Goal: Task Accomplishment & Management: Complete application form

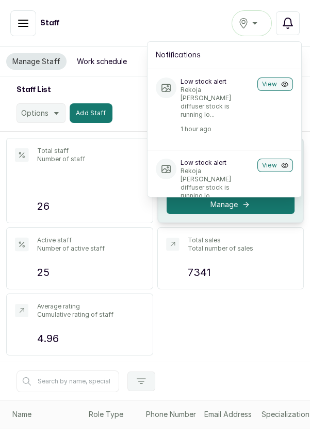
scroll to position [18, 0]
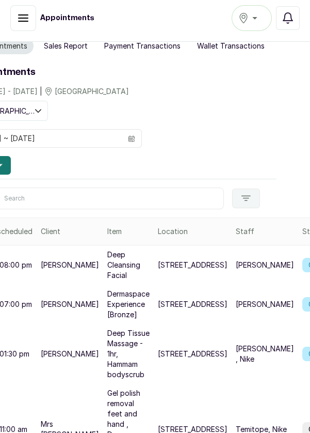
scroll to position [10, 0]
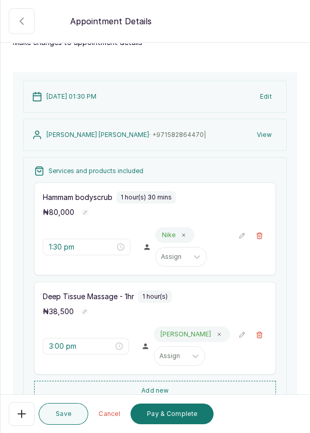
scroll to position [0, 0]
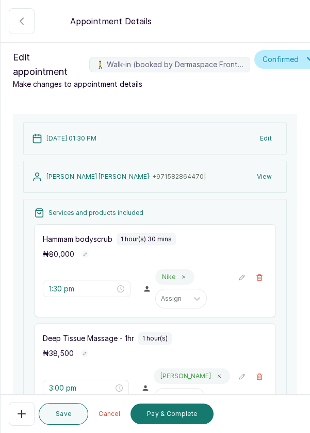
click at [18, 426] on button "🚶 Walk-in (booked by Dermaspace Frontdesk)" at bounding box center [22, 414] width 26 height 24
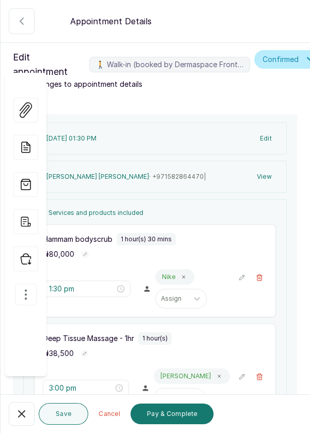
click at [28, 284] on button "button" at bounding box center [26, 295] width 22 height 22
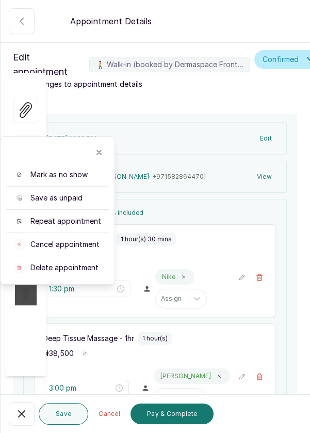
click at [86, 239] on span "Cancel appointment" at bounding box center [64, 244] width 69 height 10
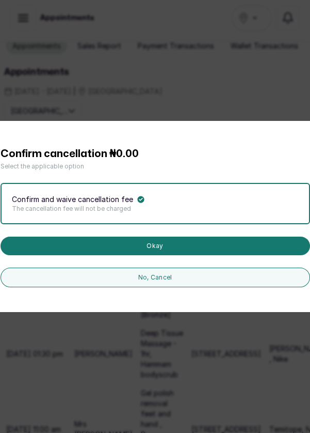
click at [170, 255] on button "Okay" at bounding box center [156, 246] width 310 height 19
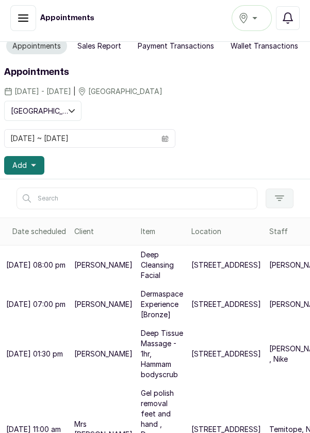
click at [35, 168] on button "Add" at bounding box center [24, 165] width 40 height 19
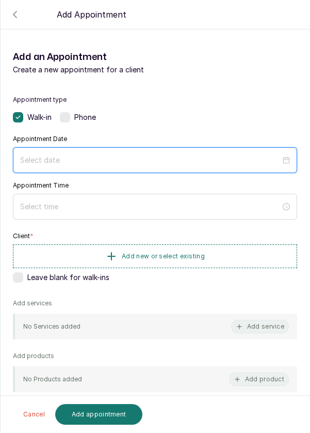
click at [128, 162] on input at bounding box center [150, 159] width 261 height 11
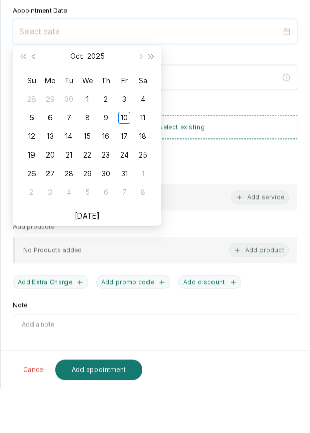
scroll to position [5, 0]
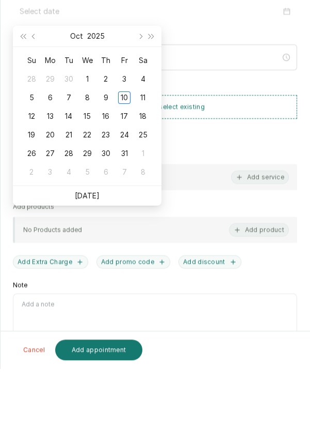
click at [100, 267] on ul "Today" at bounding box center [87, 260] width 149 height 20
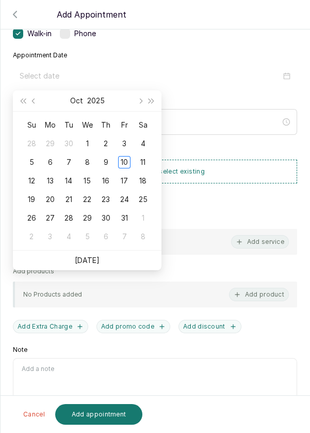
click at [89, 259] on link "Today" at bounding box center [87, 260] width 25 height 9
type input "2025/10/10"
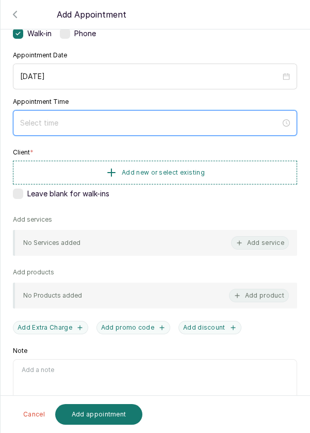
click at [123, 118] on input at bounding box center [150, 122] width 261 height 11
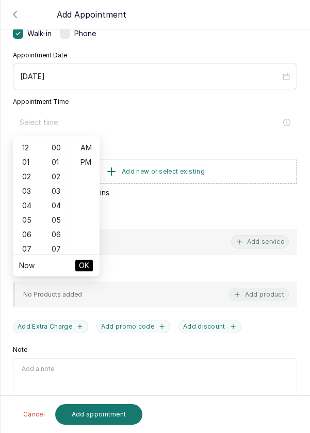
click at [25, 220] on div "05" at bounding box center [27, 220] width 25 height 14
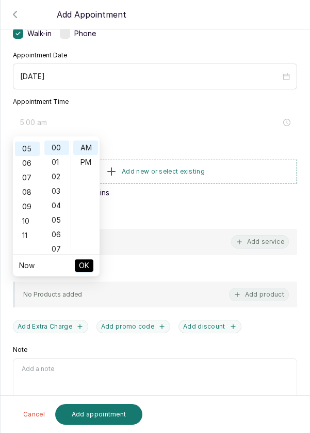
scroll to position [72, 0]
click at [25, 237] on div "11" at bounding box center [27, 235] width 25 height 14
type input "11:00 am"
click at [80, 265] on span "OK" at bounding box center [84, 266] width 10 height 20
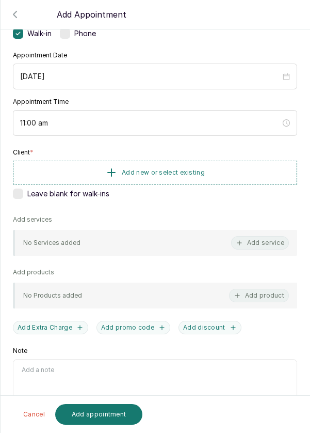
click at [210, 162] on button "Add new or select existing" at bounding box center [155, 173] width 285 height 24
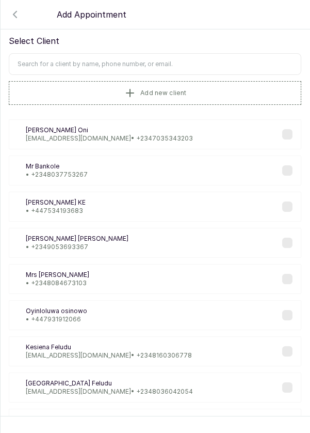
scroll to position [13, 0]
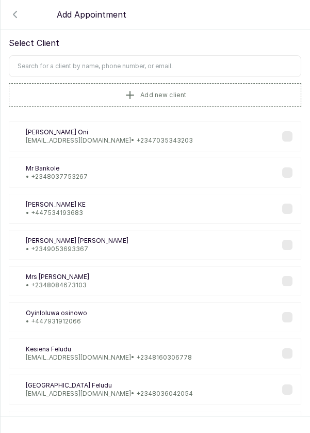
click at [188, 67] on input "text" at bounding box center [155, 66] width 293 height 22
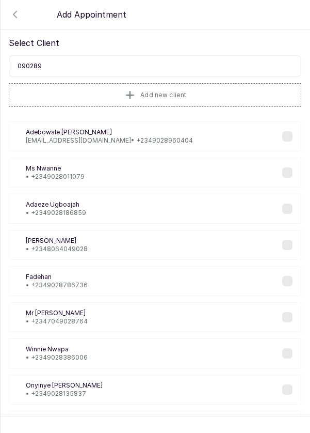
type input "0902896"
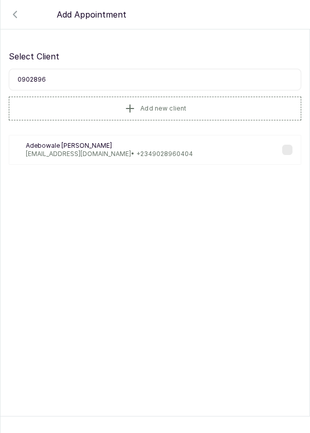
scroll to position [0, 0]
click at [161, 139] on div "AA Adebowale Adeniji nijizeez@hotmail.com • +234 9028960404" at bounding box center [155, 150] width 293 height 30
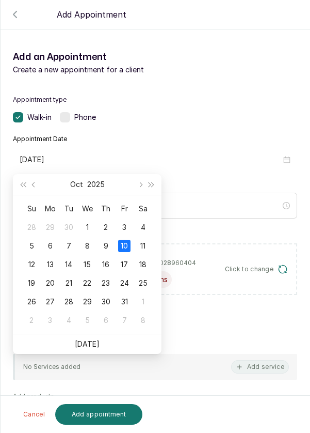
click at [241, 88] on div "Appointment type Walk-in Phone Appointment Date 2025/10/10 Appointment Time 11:…" at bounding box center [155, 325] width 309 height 484
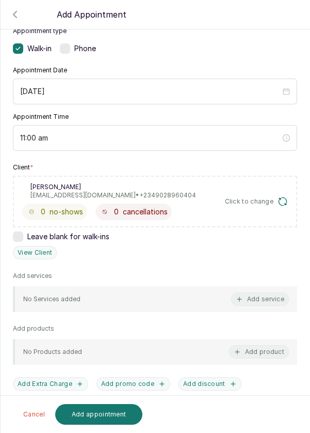
scroll to position [70, 0]
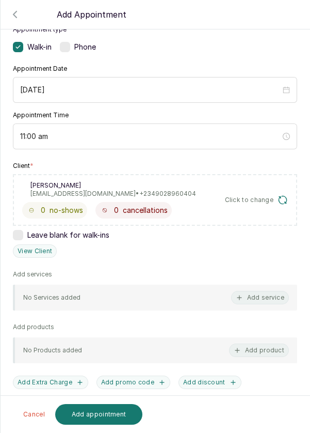
click at [268, 299] on button "Add service" at bounding box center [260, 297] width 58 height 13
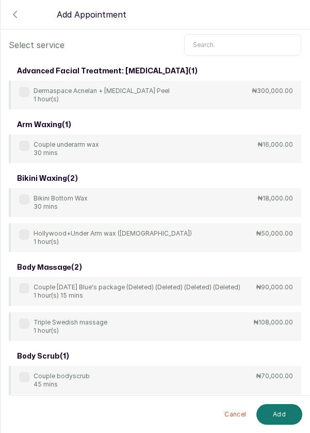
scroll to position [0, 0]
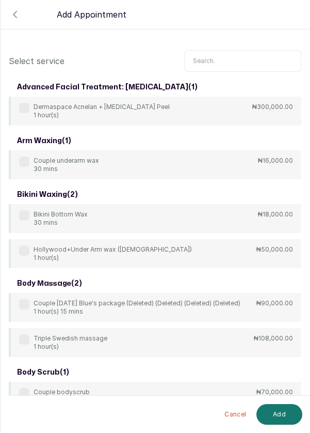
click at [244, 58] on input "text" at bounding box center [242, 61] width 117 height 22
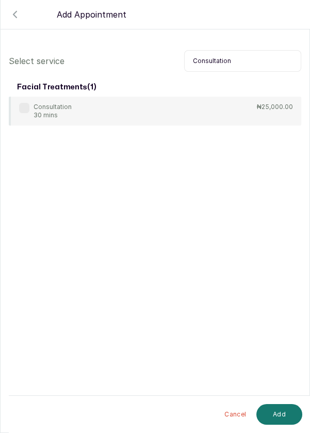
type input "Consultation"
click at [28, 116] on div "Consultation 30 mins" at bounding box center [45, 111] width 53 height 17
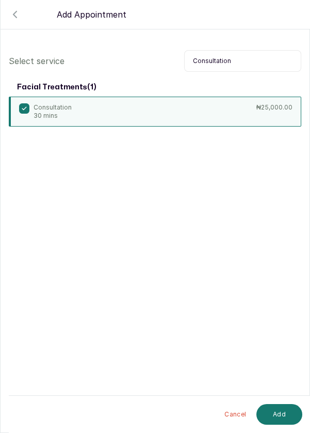
click at [282, 408] on button "Add" at bounding box center [280, 414] width 46 height 21
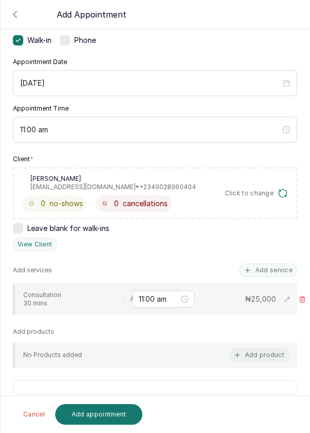
scroll to position [77, 0]
click at [130, 299] on input "text" at bounding box center [131, 298] width 2 height 7
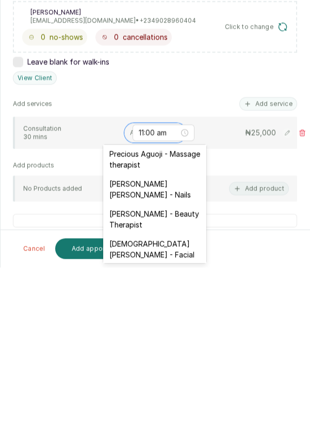
scroll to position [461, 0]
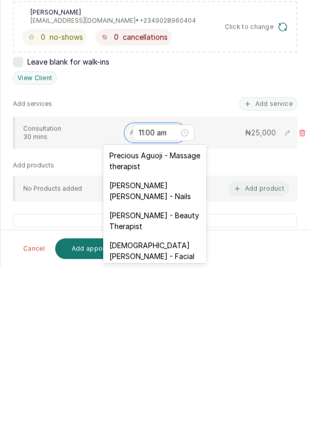
click at [157, 401] on div "Christiana Aluku - Facial" at bounding box center [154, 416] width 103 height 30
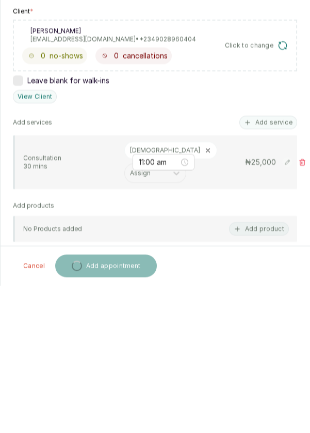
scroll to position [5, 0]
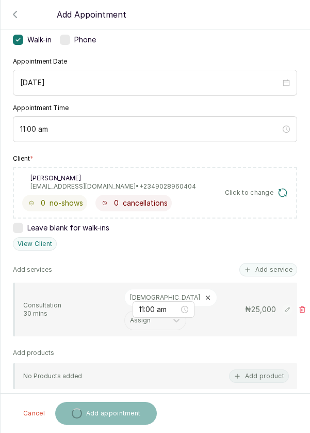
click at [268, 269] on button "Add service" at bounding box center [269, 269] width 58 height 13
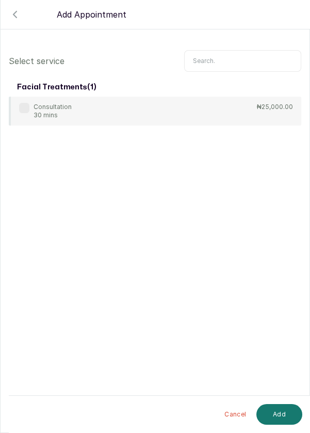
scroll to position [42, 0]
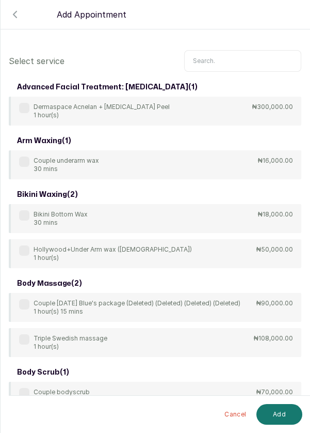
click at [233, 61] on input "text" at bounding box center [242, 61] width 117 height 22
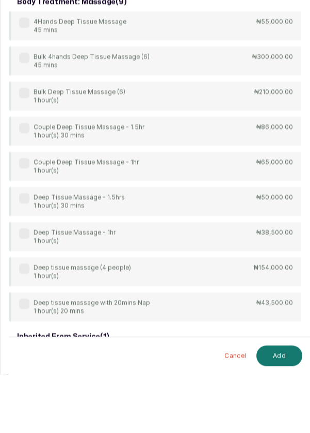
scroll to position [5, 0]
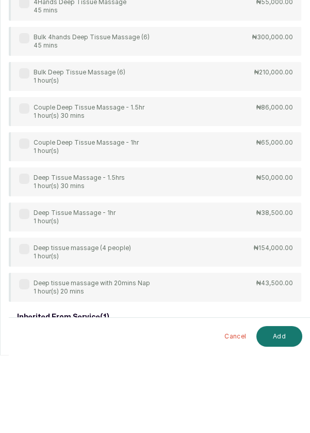
type input "Deep tissue"
click at [29, 290] on label at bounding box center [24, 292] width 10 height 10
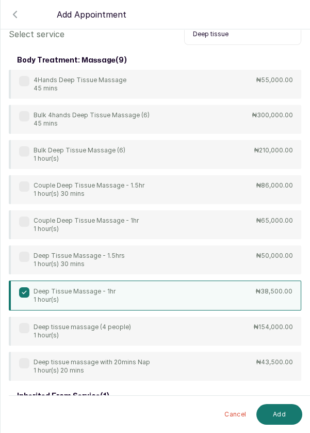
click at [285, 410] on button "Add" at bounding box center [280, 414] width 46 height 21
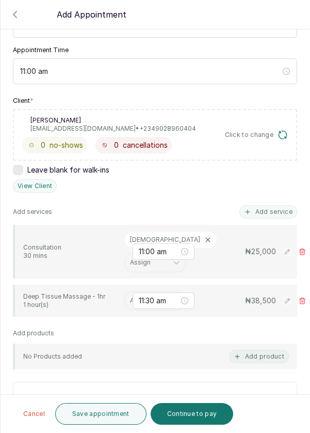
scroll to position [137, 0]
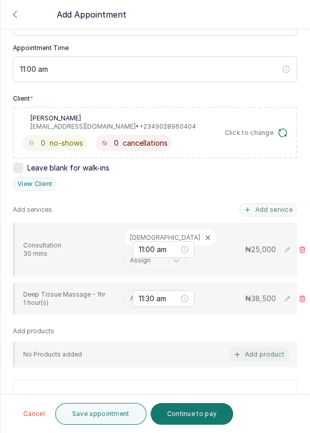
click at [138, 301] on div "11:30 am" at bounding box center [164, 298] width 62 height 17
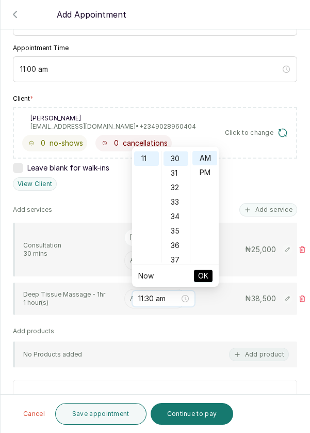
scroll to position [6, 0]
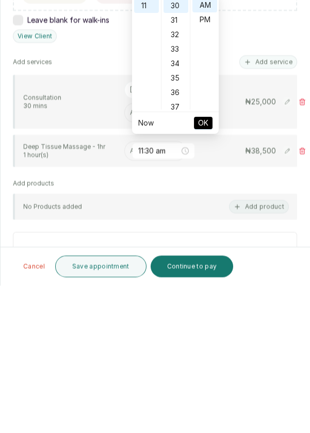
click at [91, 241] on p "Consultation" at bounding box center [69, 245] width 93 height 8
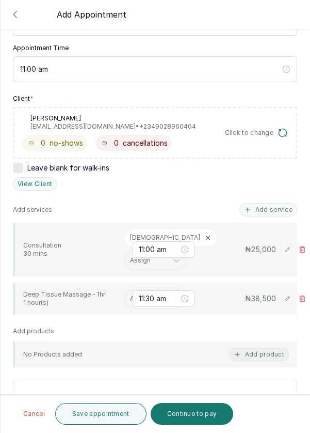
click at [137, 290] on div "11:30 am" at bounding box center [164, 298] width 62 height 17
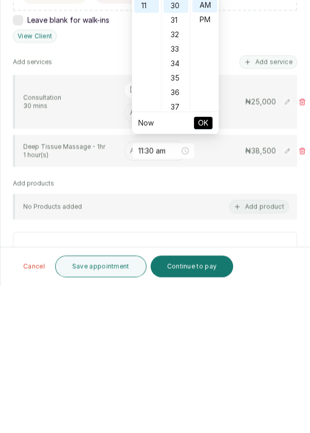
click at [106, 257] on div "Consultation 30 mins Christiana Assign 11:00 am ₦ 25,000" at bounding box center [156, 249] width 266 height 41
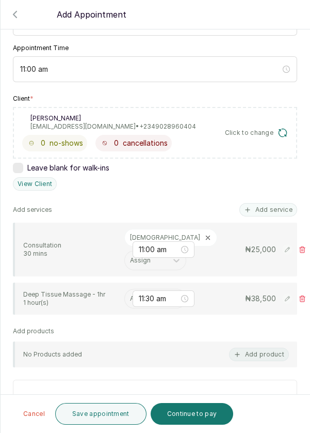
click at [131, 295] on input "text" at bounding box center [131, 298] width 2 height 7
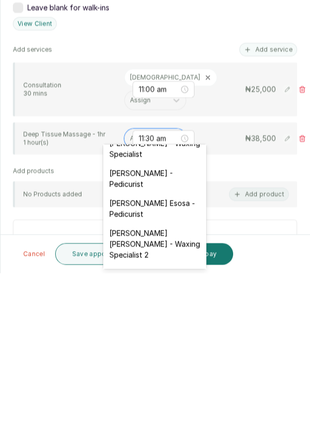
scroll to position [103, 0]
click at [170, 368] on div "susan Johnson Esosa - Pedicurist" at bounding box center [154, 368] width 103 height 30
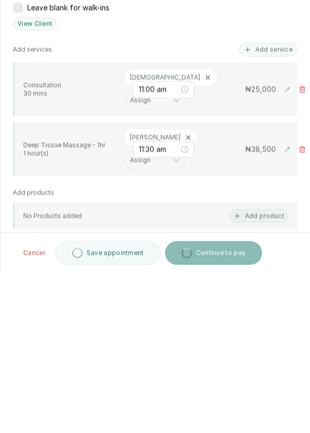
scroll to position [5, 0]
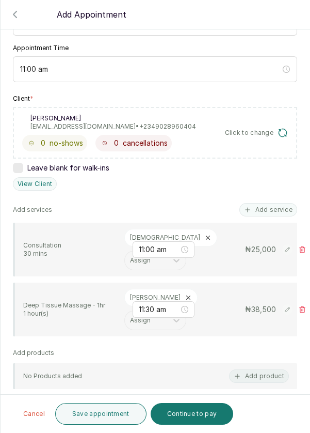
click at [115, 416] on button "Save appointment" at bounding box center [100, 414] width 91 height 22
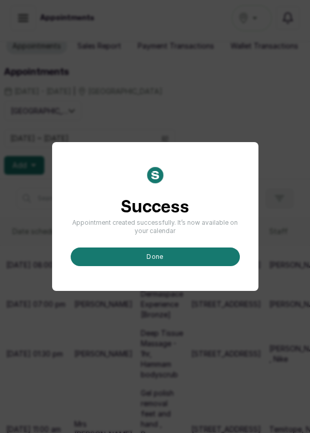
click at [193, 266] on button "done" at bounding box center [155, 256] width 169 height 19
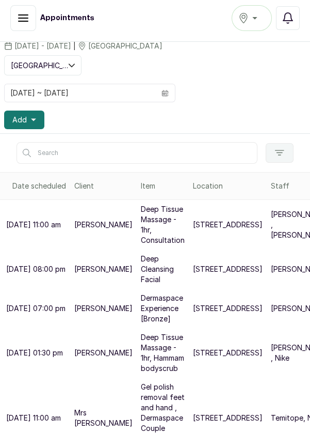
scroll to position [60, 0]
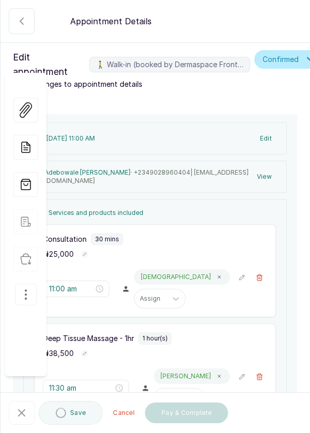
type input "11:00 am"
type input "11:30 am"
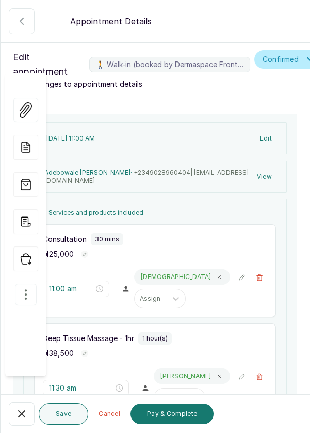
click at [25, 418] on icon "button" at bounding box center [21, 413] width 12 height 12
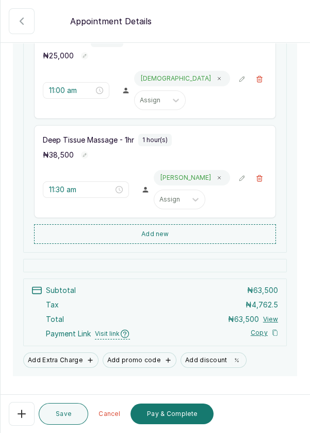
scroll to position [200, 0]
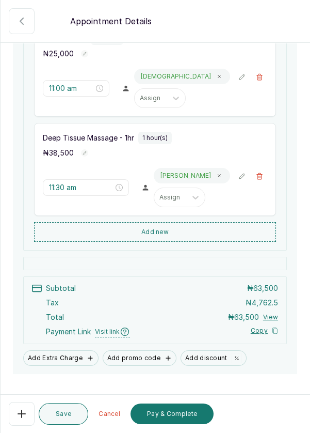
click at [186, 419] on button "Pay & Complete" at bounding box center [172, 413] width 83 height 21
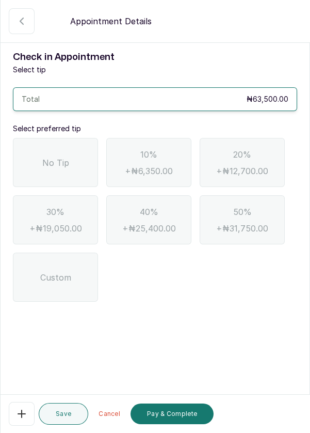
scroll to position [0, 0]
click at [72, 165] on div "No Tip" at bounding box center [55, 162] width 85 height 49
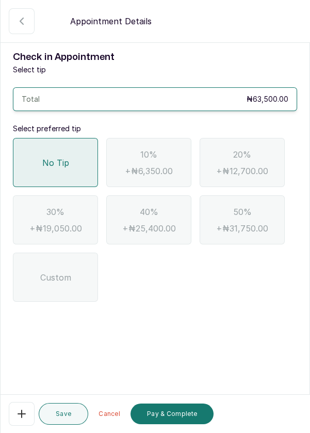
click at [186, 416] on button "Pay & Complete" at bounding box center [172, 413] width 83 height 21
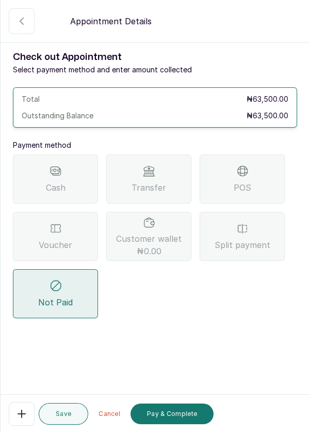
click at [76, 238] on div "Voucher" at bounding box center [55, 236] width 85 height 49
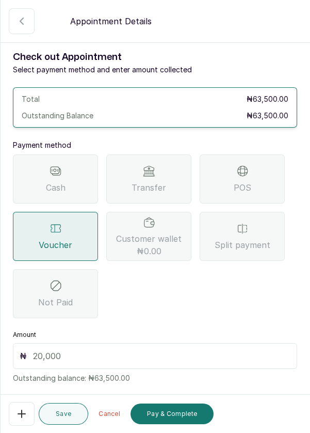
click at [108, 357] on input "text" at bounding box center [162, 356] width 258 height 12
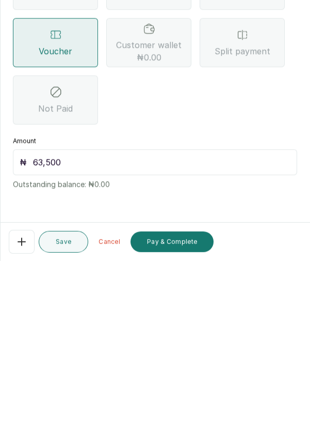
scroll to position [5, 0]
type input "63,500"
click at [188, 419] on button "Pay & Complete" at bounding box center [172, 413] width 83 height 21
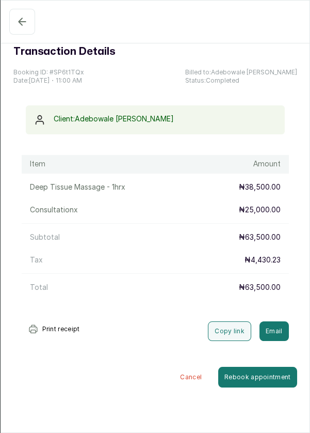
click at [23, 23] on icon "button" at bounding box center [22, 21] width 12 height 12
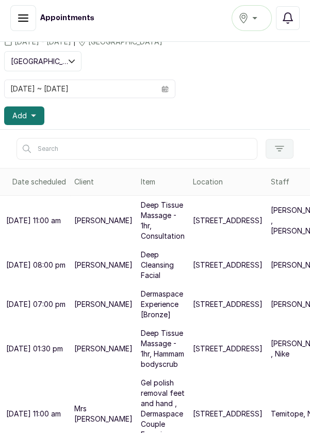
click at [271, 419] on p "Temitope, Nike" at bounding box center [296, 413] width 51 height 10
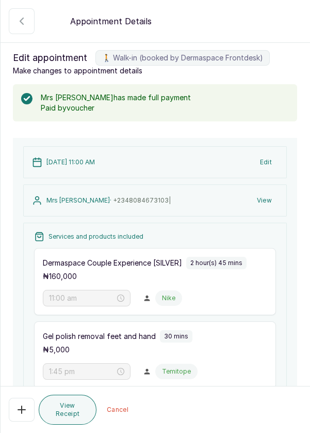
click at [17, 26] on icon "button" at bounding box center [21, 21] width 12 height 12
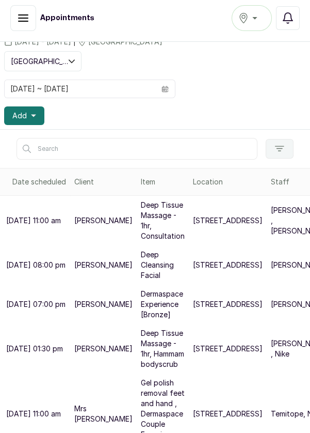
click at [37, 114] on button "Add" at bounding box center [24, 115] width 40 height 19
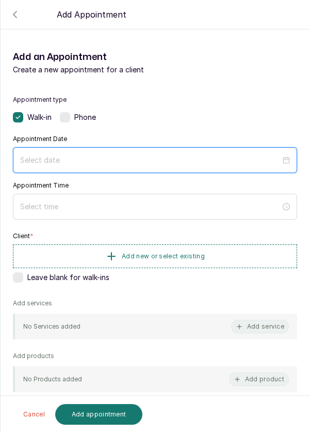
click at [93, 163] on input at bounding box center [150, 159] width 261 height 11
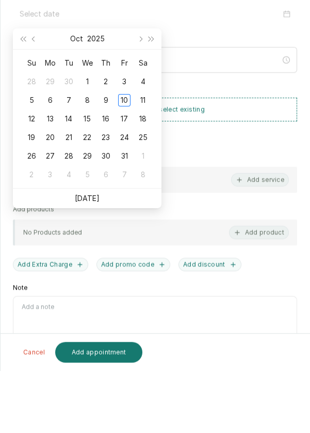
click at [93, 261] on link "Today" at bounding box center [87, 260] width 25 height 9
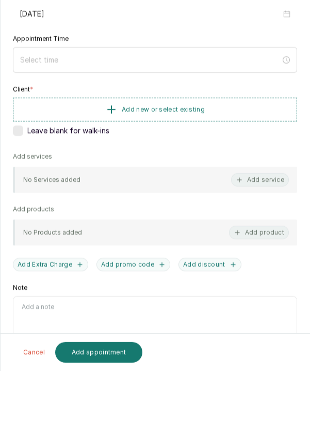
type input "2025/10/10"
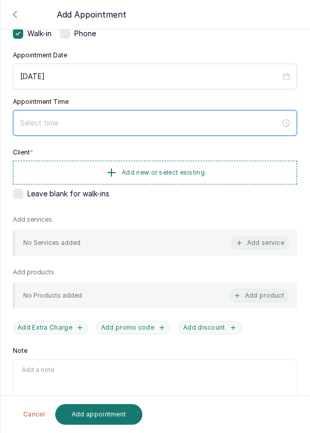
click at [119, 120] on input at bounding box center [150, 122] width 261 height 11
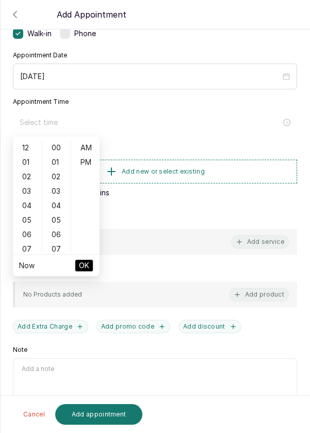
click at [26, 182] on div "02" at bounding box center [27, 176] width 25 height 14
click at [90, 165] on div "PM" at bounding box center [85, 162] width 25 height 14
type input "2:00 pm"
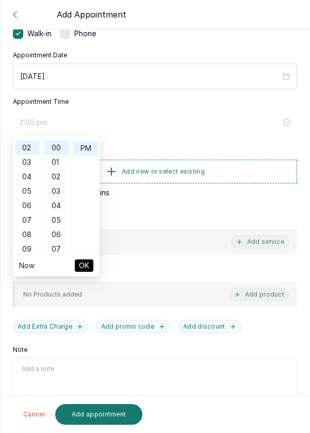
click at [92, 265] on button "OK" at bounding box center [84, 265] width 19 height 12
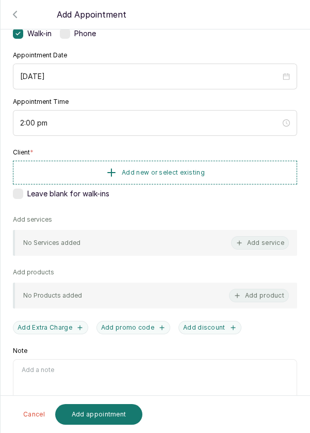
click at [227, 170] on button "Add new or select existing" at bounding box center [155, 173] width 285 height 24
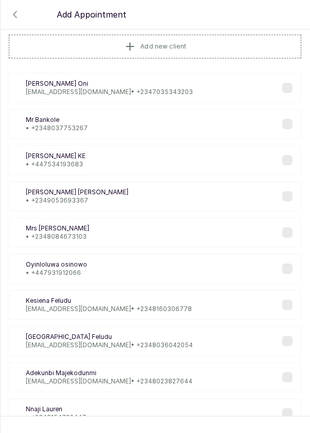
scroll to position [0, 0]
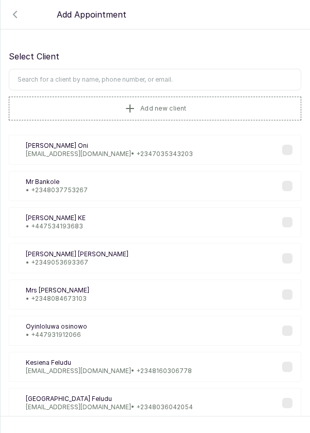
click at [192, 76] on input "text" at bounding box center [155, 80] width 293 height 22
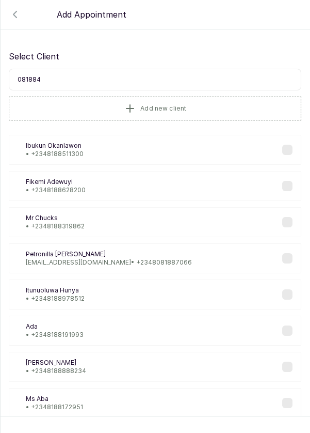
type input "0818840"
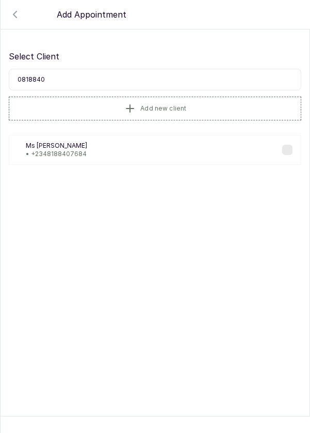
click at [103, 149] on div "MR Ms Rene • +234 8188407684" at bounding box center [155, 150] width 293 height 30
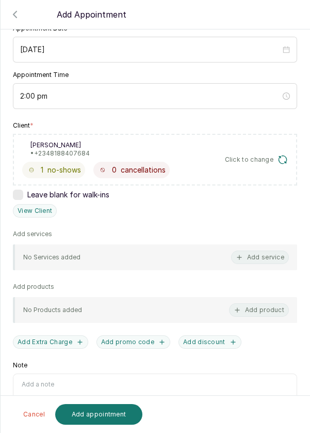
scroll to position [111, 0]
click at [271, 257] on button "Add service" at bounding box center [260, 256] width 58 height 13
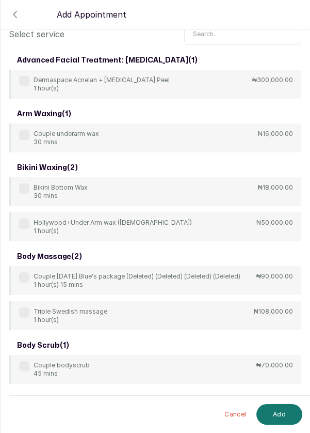
scroll to position [0, 0]
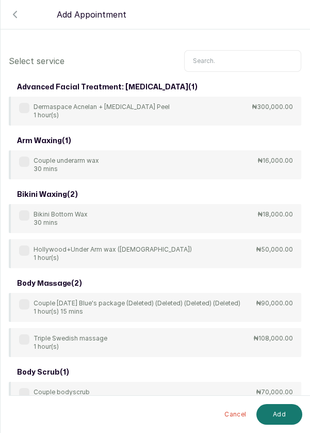
click at [240, 50] on input "text" at bounding box center [242, 61] width 117 height 22
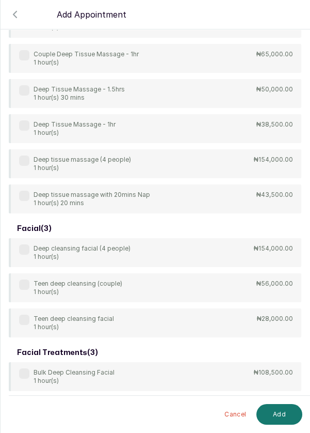
scroll to position [195, 0]
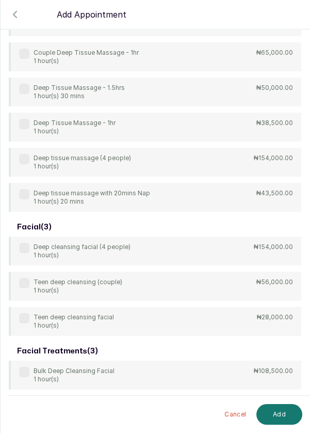
type input "Deep"
click at [26, 105] on div "4Hands Deep Tissue Massage 45 mins ₦55,000.00 Bulk 4hands Deep Tissue Massage (…" at bounding box center [155, 57] width 293 height 310
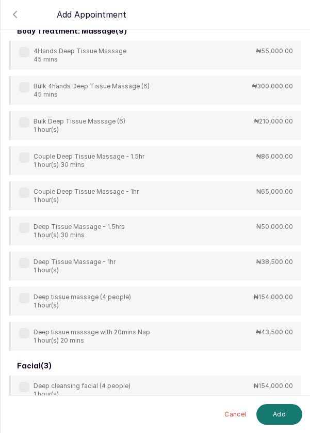
scroll to position [0, 0]
click at [23, 263] on label at bounding box center [24, 263] width 10 height 10
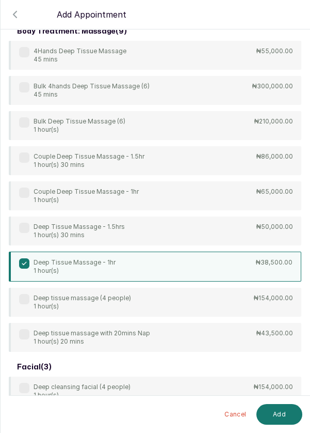
click at [277, 418] on button "Add" at bounding box center [280, 414] width 46 height 21
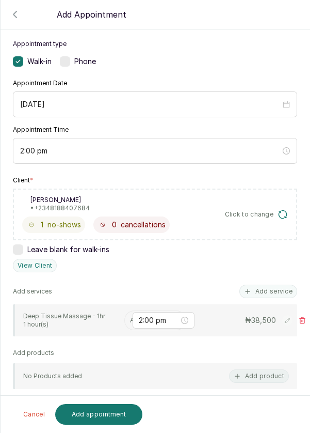
click at [130, 317] on input "text" at bounding box center [131, 320] width 2 height 7
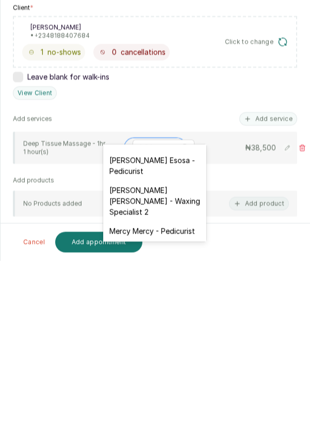
scroll to position [131, 0]
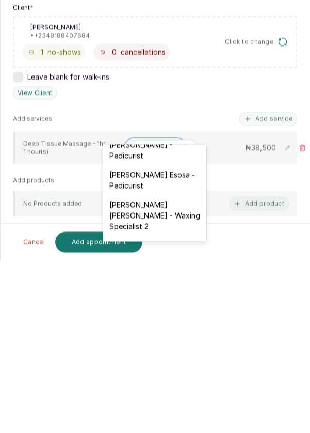
click at [170, 347] on div "susan Johnson Esosa - Pedicurist" at bounding box center [154, 352] width 103 height 30
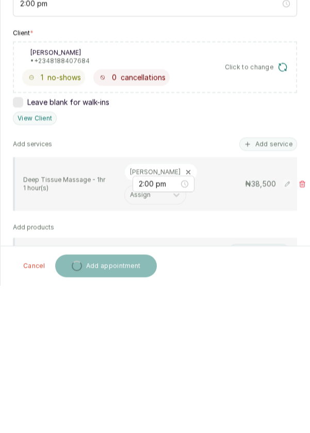
scroll to position [5, 0]
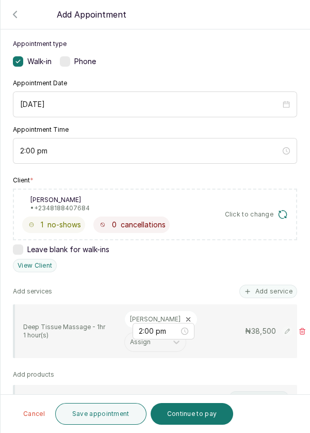
click at [271, 285] on button "Add service" at bounding box center [269, 291] width 58 height 13
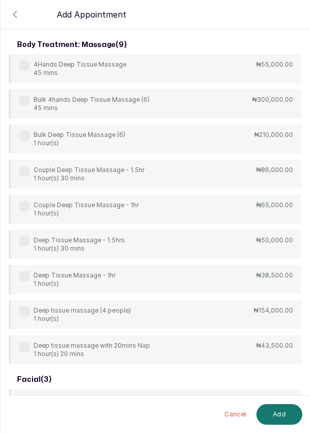
scroll to position [41, 0]
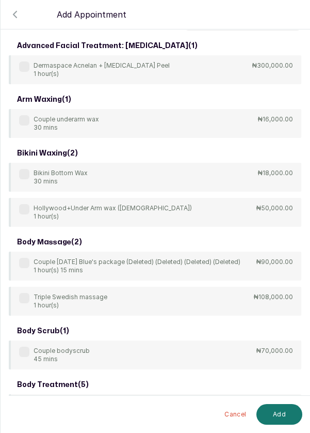
click at [223, 30] on input "text" at bounding box center [242, 20] width 117 height 22
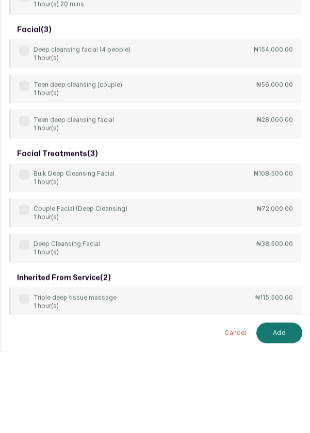
scroll to position [5, 0]
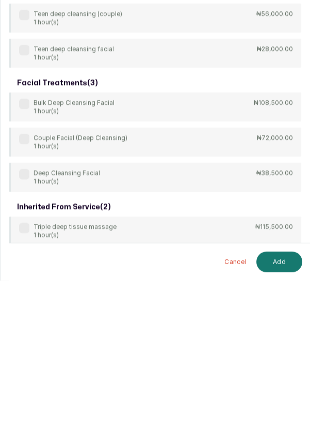
type input "Deep"
click at [26, 332] on div "Deep Cleansing Facial 1 hour(s)" at bounding box center [59, 329] width 81 height 17
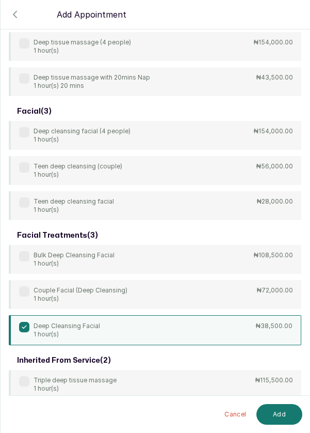
click at [281, 415] on button "Add" at bounding box center [280, 414] width 46 height 21
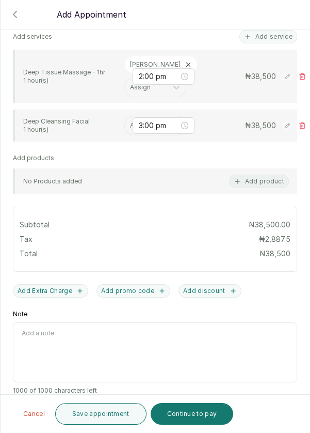
scroll to position [37, 0]
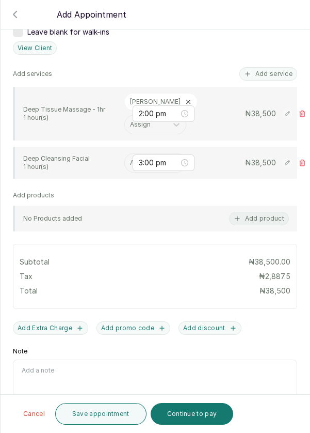
click at [120, 406] on button "Save appointment" at bounding box center [100, 414] width 91 height 22
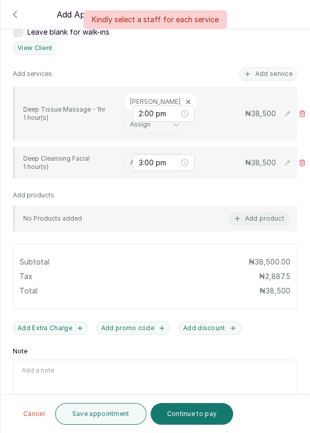
click at [137, 154] on div "3:00 pm" at bounding box center [164, 162] width 62 height 17
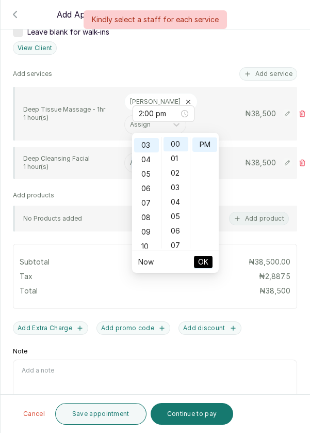
scroll to position [43, 0]
click at [101, 206] on div "No Products added Add product" at bounding box center [155, 219] width 285 height 26
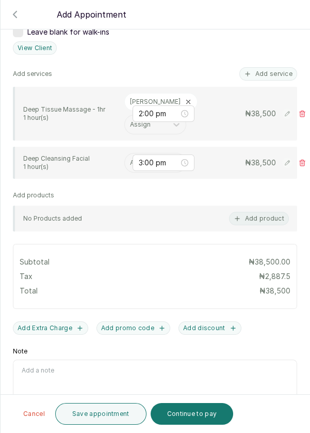
click at [130, 159] on input "text" at bounding box center [131, 162] width 2 height 7
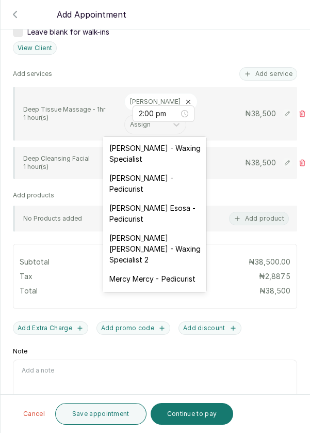
scroll to position [95, 0]
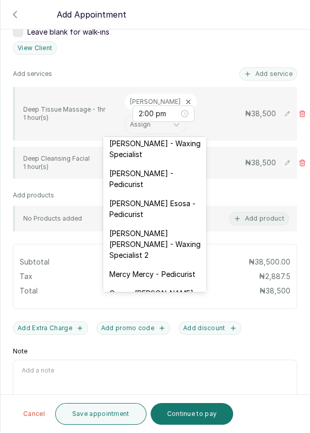
click at [155, 206] on div "susan Johnson Esosa - Pedicurist" at bounding box center [154, 209] width 103 height 30
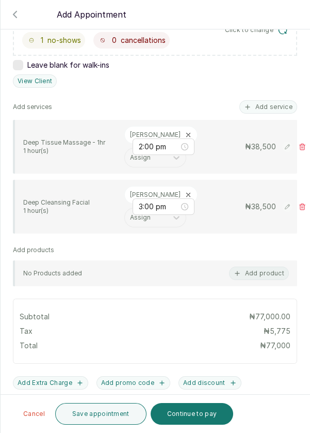
scroll to position [240, 0]
click at [185, 192] on icon at bounding box center [188, 195] width 7 height 7
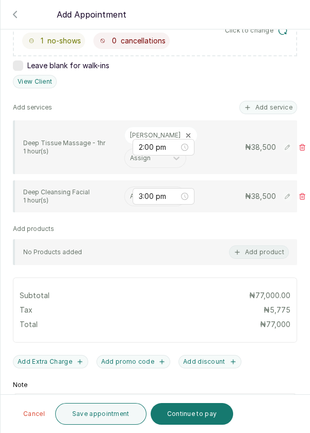
click at [130, 193] on input "text" at bounding box center [131, 196] width 2 height 7
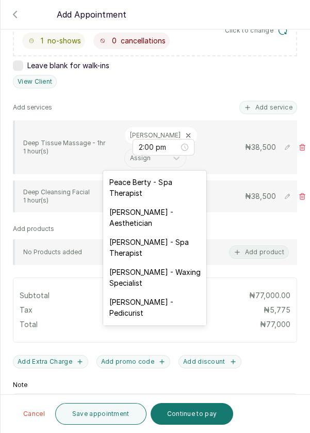
click at [127, 221] on div "Rosemary Amuche - Aesthetician" at bounding box center [154, 217] width 103 height 30
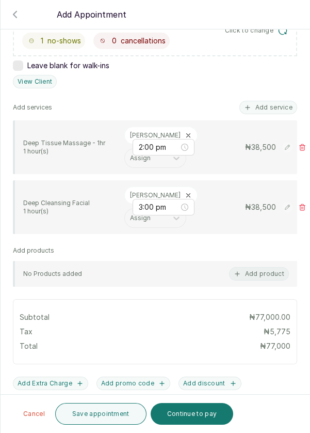
click at [103, 411] on button "Save appointment" at bounding box center [100, 414] width 91 height 22
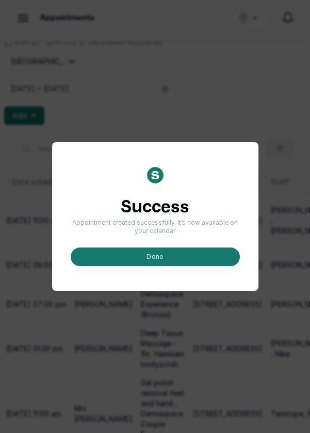
click at [154, 266] on button "done" at bounding box center [155, 256] width 169 height 19
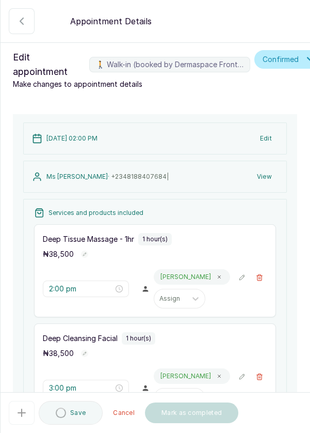
type input "2:00 pm"
type input "3:00 pm"
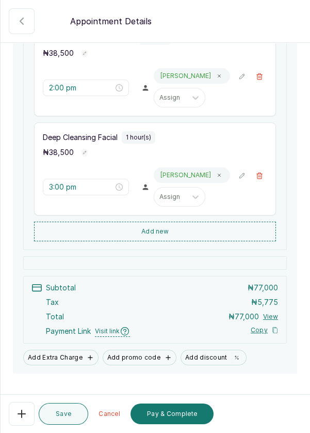
scroll to position [201, 0]
click at [192, 411] on button "Pay & Complete" at bounding box center [172, 413] width 83 height 21
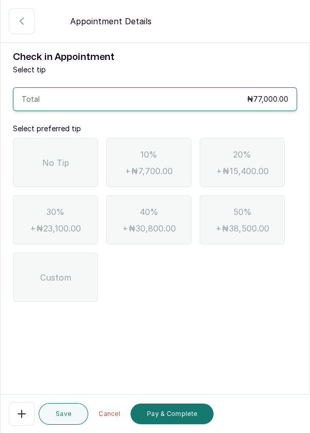
scroll to position [0, 0]
click at [74, 162] on div "No Tip" at bounding box center [55, 162] width 85 height 49
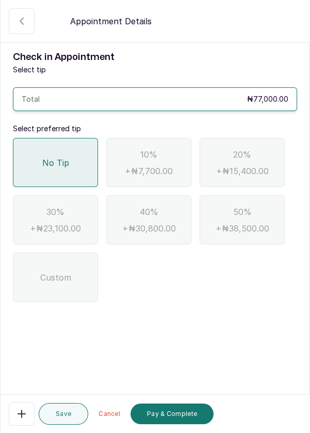
click at [192, 418] on button "Pay & Complete" at bounding box center [172, 413] width 83 height 21
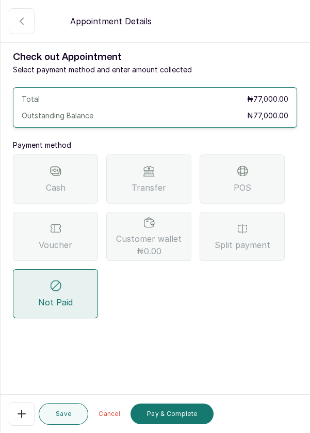
click at [171, 180] on div "Transfer" at bounding box center [148, 178] width 85 height 49
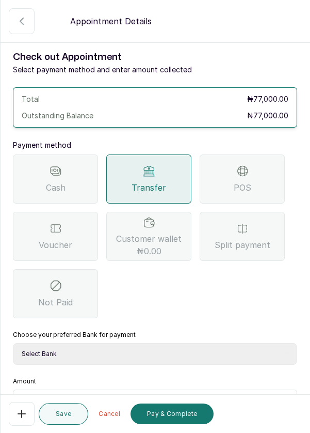
click at [178, 344] on select "Select Bank DERMASPACE ESTHETIC & WELLNESS CENT Sterling Bank DERMASPACEEST/DER…" at bounding box center [155, 354] width 285 height 22
select select "818ea5c0-5b47-4751-8f35-6fc14409c533"
click at [13, 343] on select "Select Bank DERMASPACE ESTHETIC & WELLNESS CENT Sterling Bank DERMASPACEEST/DER…" at bounding box center [155, 354] width 285 height 22
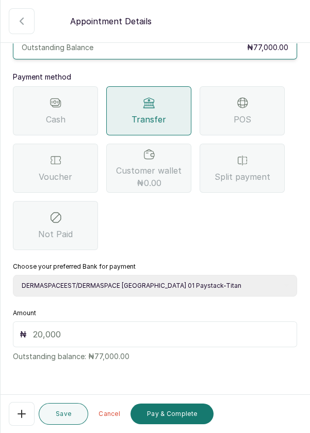
scroll to position [64, 0]
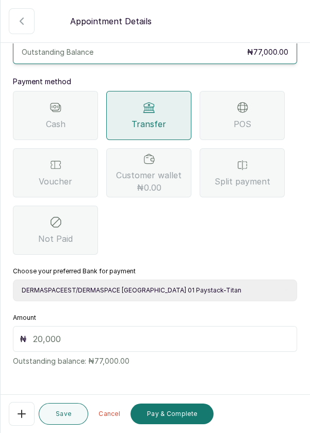
click at [85, 338] on input "text" at bounding box center [162, 339] width 258 height 12
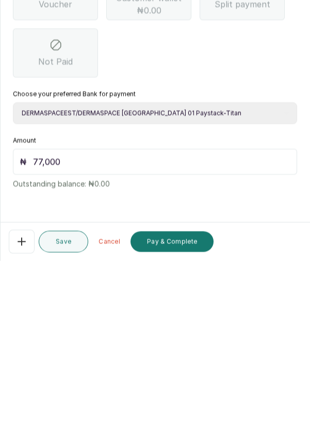
scroll to position [50, 0]
type input "77,000"
click at [184, 415] on button "Pay & Complete" at bounding box center [172, 413] width 83 height 21
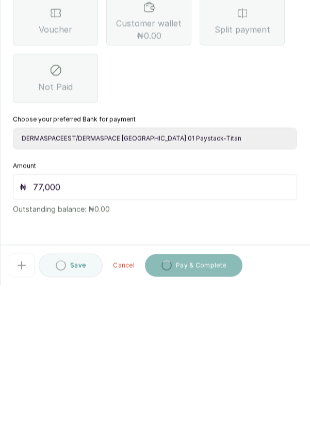
scroll to position [5, 0]
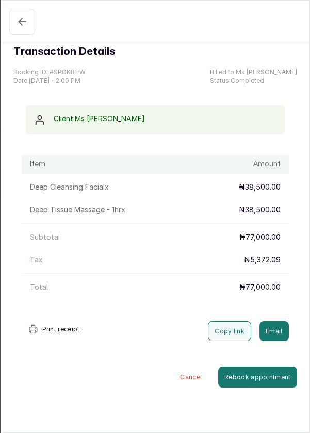
click at [20, 22] on icon "button" at bounding box center [22, 21] width 12 height 12
